Goal: Information Seeking & Learning: Learn about a topic

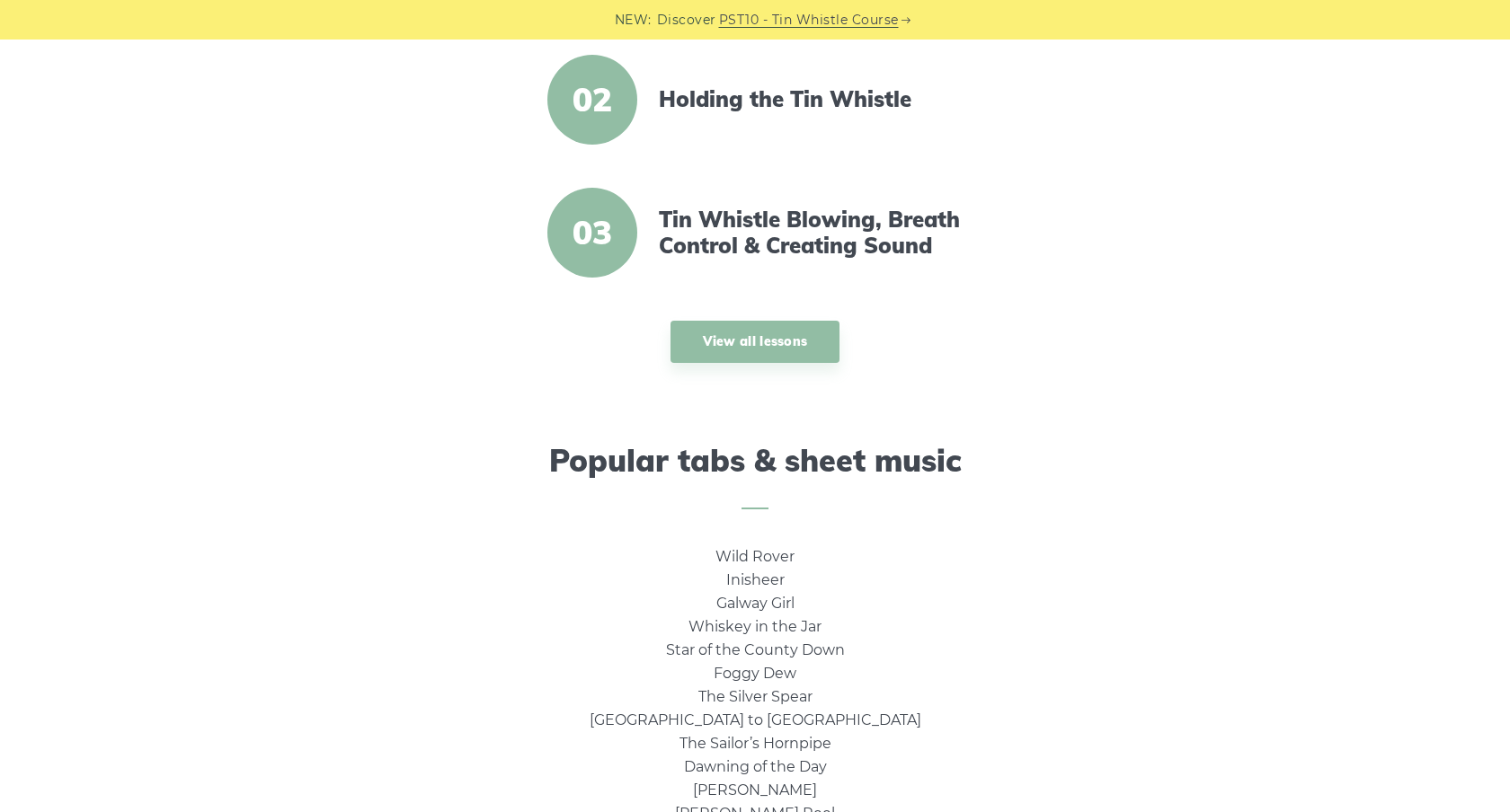
scroll to position [807, 0]
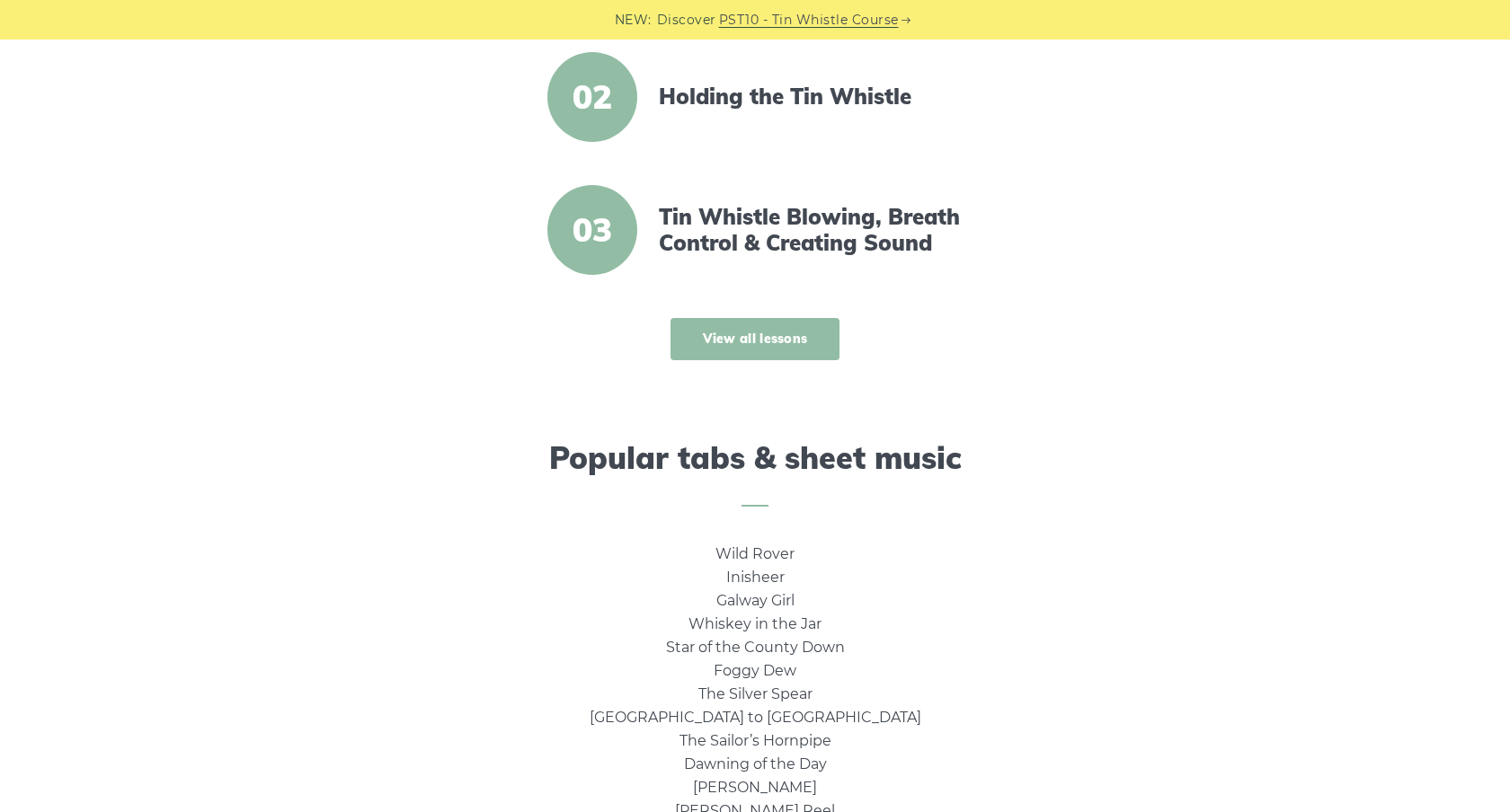
click at [809, 340] on link "View all lessons" at bounding box center [756, 339] width 170 height 43
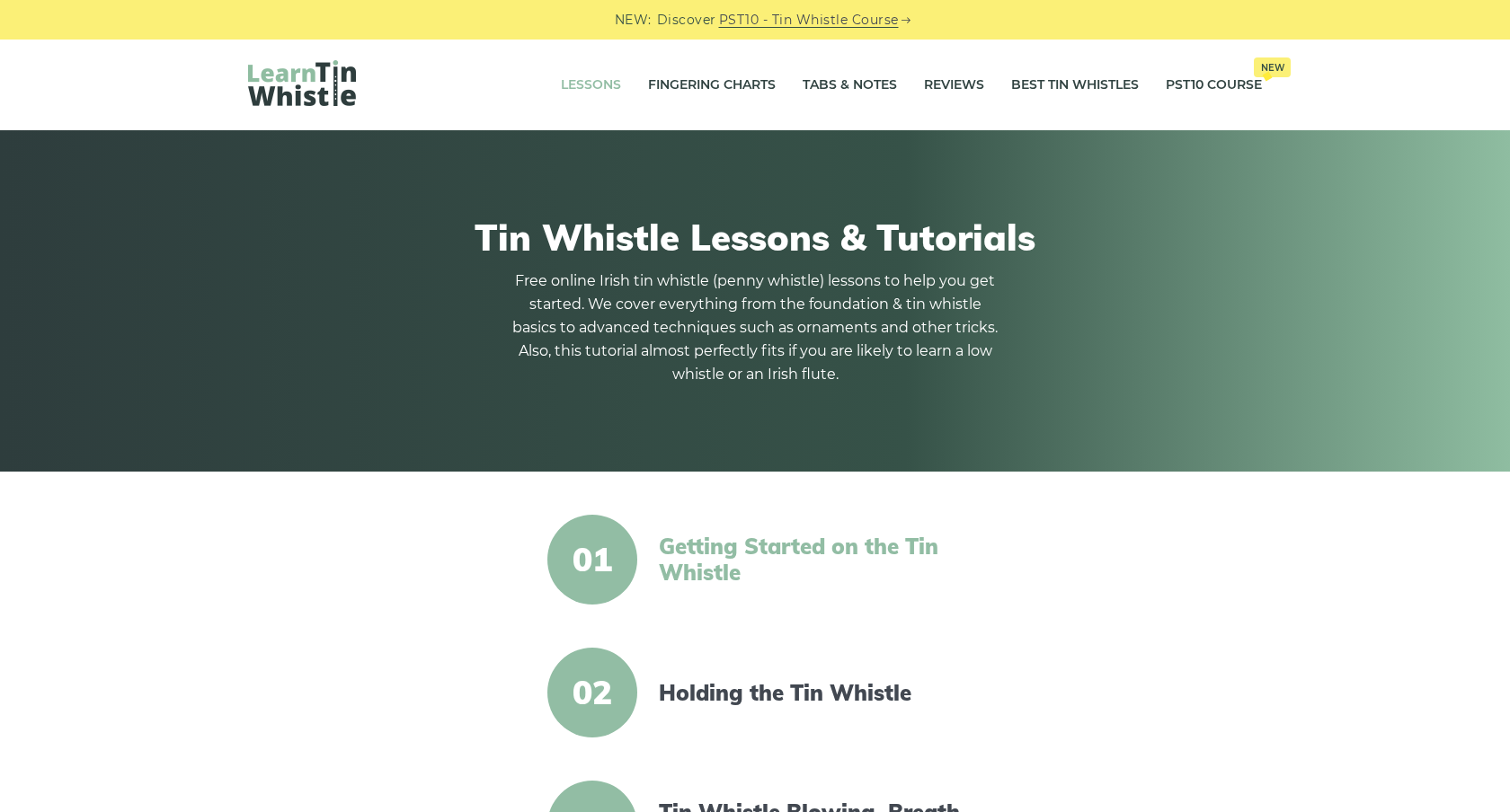
click at [710, 545] on link "Getting Started on the Tin Whistle" at bounding box center [813, 560] width 310 height 52
